Goal: Task Accomplishment & Management: Use online tool/utility

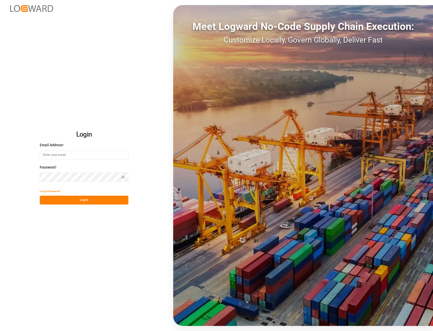
type input "[EMAIL_ADDRESS][PERSON_NAME][DOMAIN_NAME]"
click at [85, 199] on button "Log In" at bounding box center [84, 200] width 89 height 9
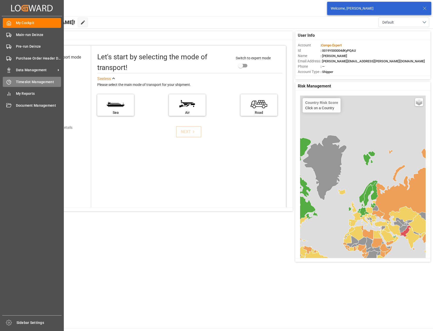
click at [22, 82] on span "Timeslot Management" at bounding box center [38, 81] width 45 height 5
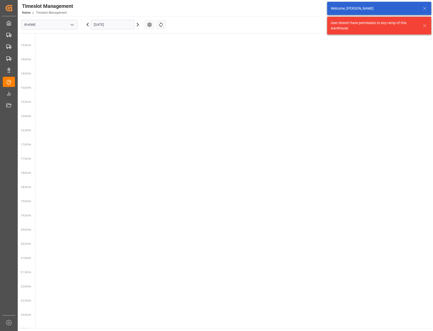
scroll to position [376, 0]
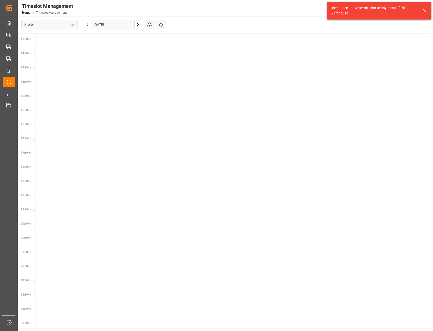
click at [71, 24] on icon "open menu" at bounding box center [72, 25] width 6 height 6
click at [33, 37] on div "Deinze" at bounding box center [50, 35] width 56 height 11
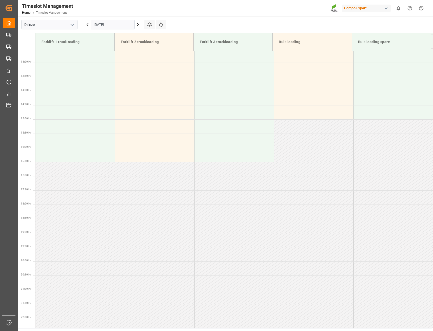
scroll to position [394, 0]
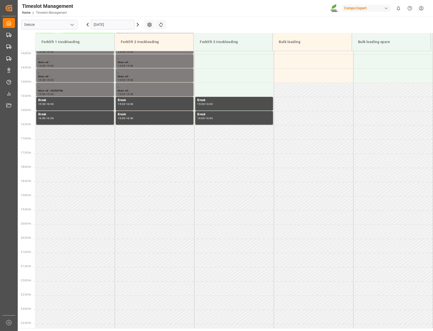
click at [140, 24] on icon at bounding box center [138, 25] width 6 height 6
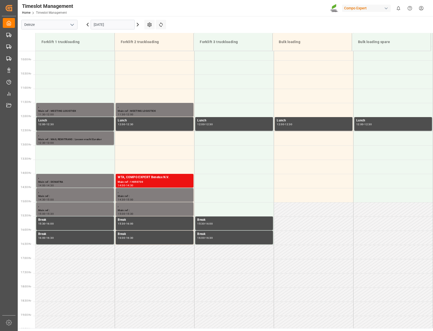
scroll to position [267, 0]
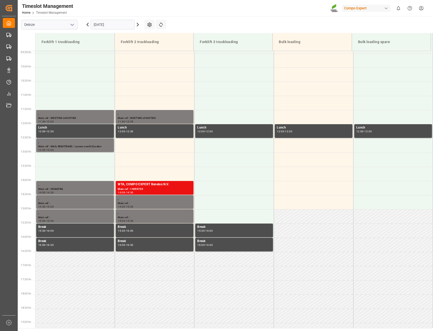
click at [139, 25] on icon at bounding box center [138, 25] width 6 height 6
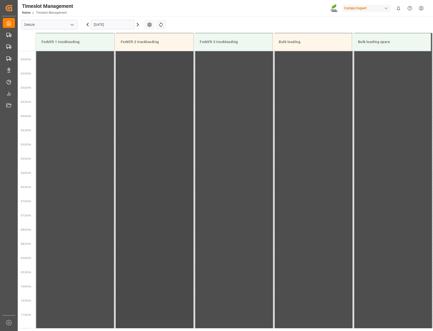
scroll to position [0, 0]
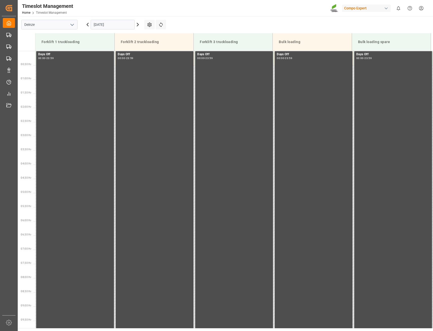
click at [137, 26] on icon at bounding box center [138, 25] width 6 height 6
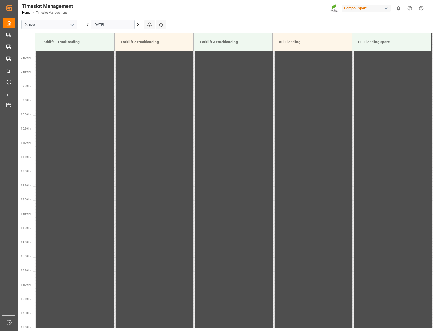
scroll to position [313, 0]
click at [137, 26] on icon at bounding box center [138, 25] width 6 height 6
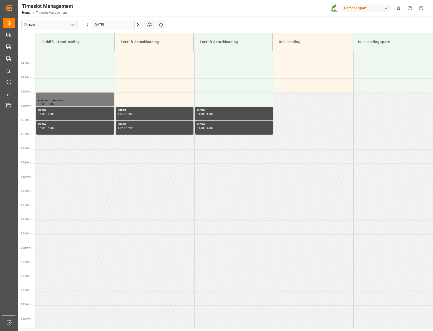
scroll to position [394, 0]
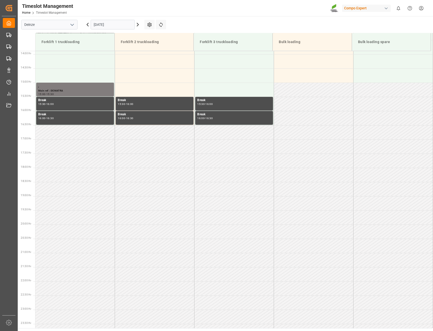
click at [137, 26] on icon at bounding box center [138, 25] width 6 height 6
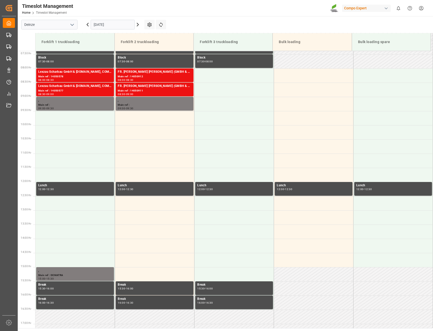
scroll to position [166, 0]
